Goal: Information Seeking & Learning: Learn about a topic

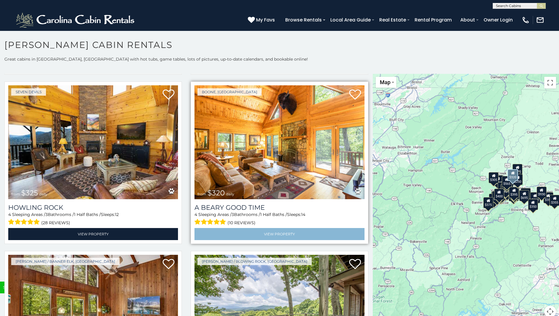
scroll to position [2208, 0]
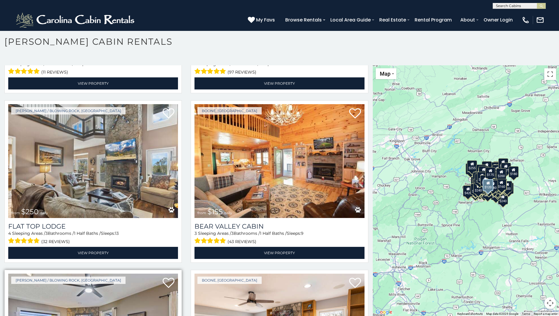
scroll to position [12520, 0]
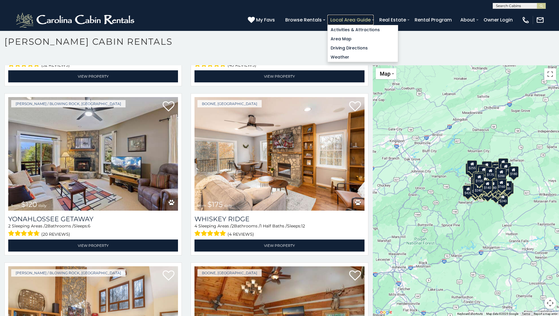
click at [372, 21] on link "Local Area Guide" at bounding box center [350, 20] width 46 height 10
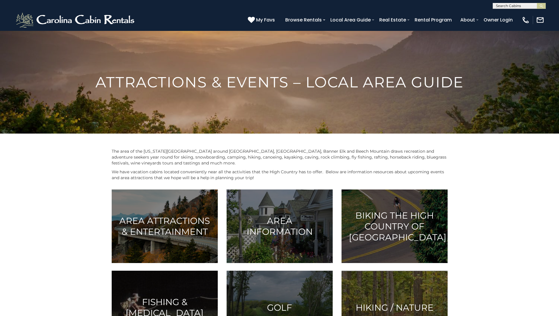
drag, startPoint x: 508, startPoint y: 225, endPoint x: 501, endPoint y: 226, distance: 7.5
click at [430, 20] on link "Rental Program" at bounding box center [432, 20] width 43 height 10
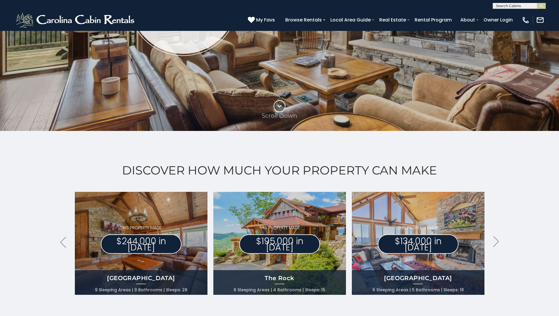
scroll to position [177, 0]
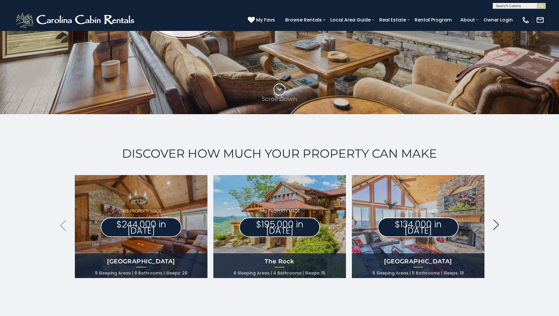
click at [496, 225] on icon ".arrowRight .st0{fill:#929292;}" at bounding box center [496, 225] width 6 height 11
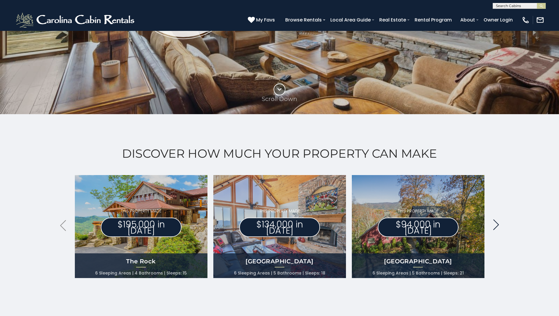
click at [496, 225] on icon ".arrowRight .st0{fill:#929292;}" at bounding box center [496, 225] width 6 height 11
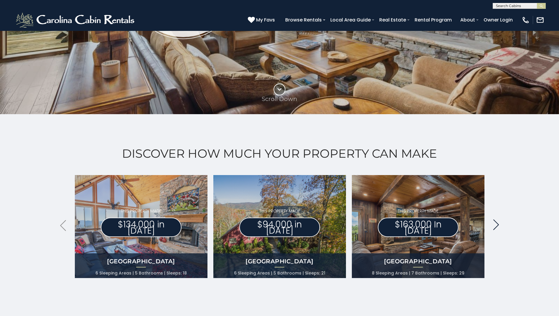
click at [496, 224] on icon ".arrowRight .st0{fill:#929292;}" at bounding box center [496, 225] width 6 height 11
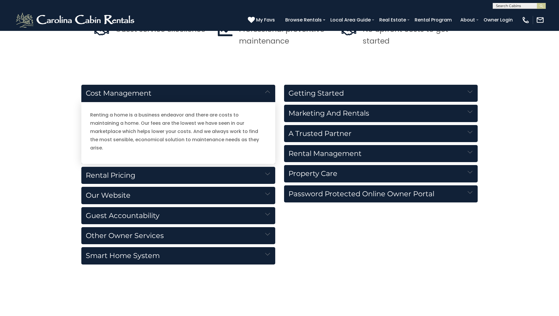
scroll to position [589, 0]
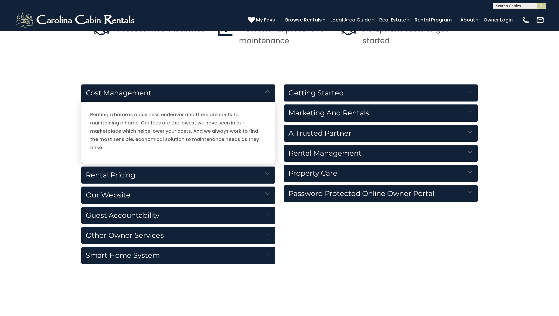
click at [262, 167] on h5 "Rental Pricing" at bounding box center [178, 175] width 194 height 17
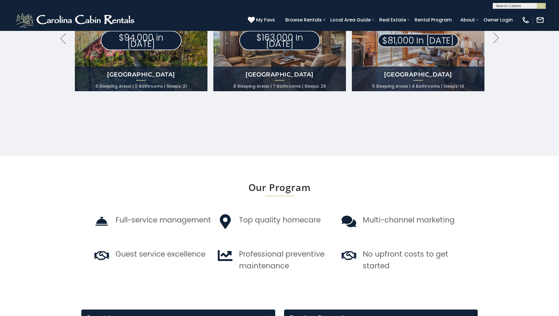
scroll to position [324, 0]
